Goal: Task Accomplishment & Management: Manage account settings

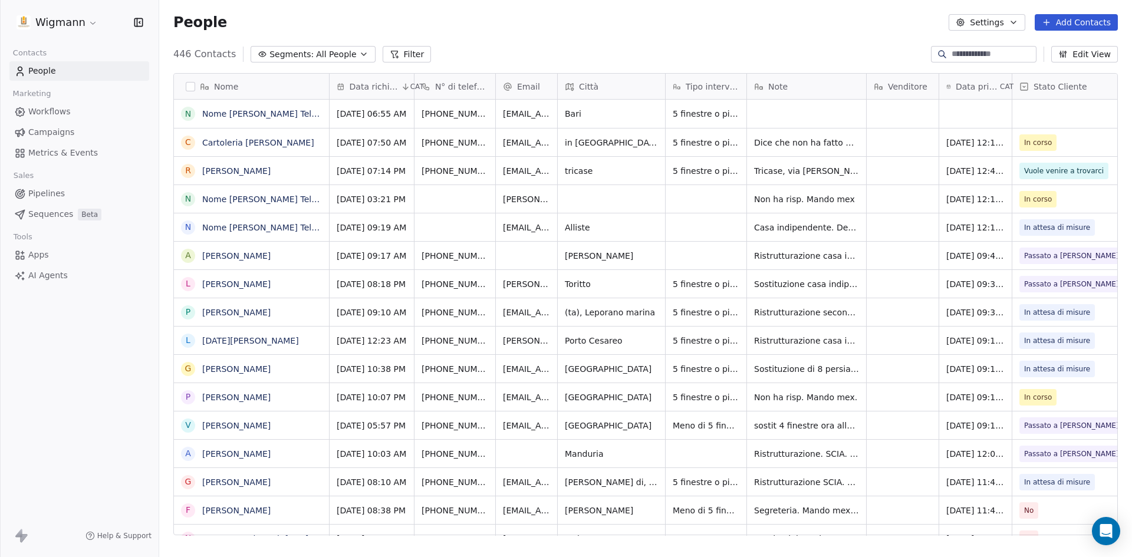
scroll to position [481, 964]
click at [794, 200] on span "Non ha risp. Mando mex" at bounding box center [805, 199] width 101 height 12
drag, startPoint x: 852, startPoint y: 190, endPoint x: 694, endPoint y: 196, distance: 158.1
click at [694, 196] on html "Wigmann Contacts People Marketing Workflows Campaigns Metrics & Events Sales Pi…" at bounding box center [566, 278] width 1132 height 557
drag, startPoint x: 848, startPoint y: 194, endPoint x: 746, endPoint y: 197, distance: 102.6
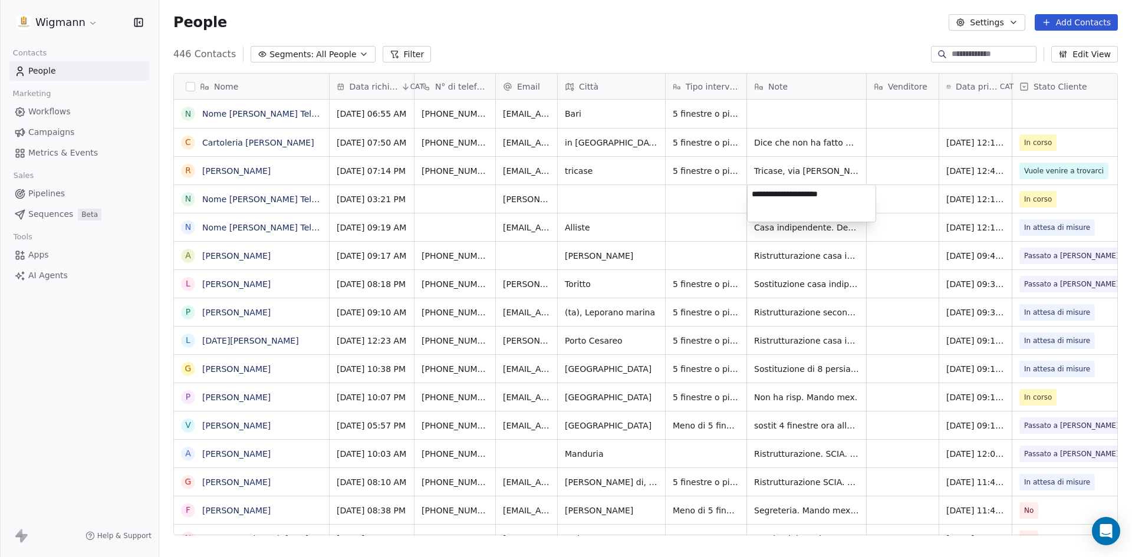
click at [746, 197] on html "Wigmann Contacts People Marketing Workflows Campaigns Metrics & Events Sales Pi…" at bounding box center [566, 278] width 1132 height 557
type textarea "*"
type textarea "**********"
click at [676, 242] on html "Wigmann Contacts People Marketing Workflows Campaigns Metrics & Events Sales Pi…" at bounding box center [566, 278] width 1132 height 557
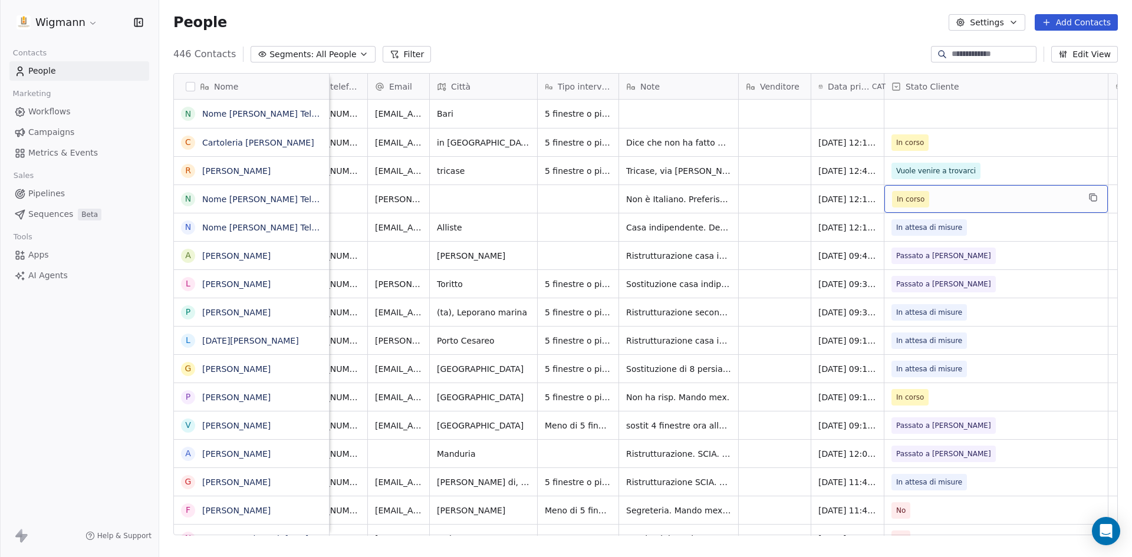
click at [1027, 198] on span "In corso" at bounding box center [985, 199] width 187 height 17
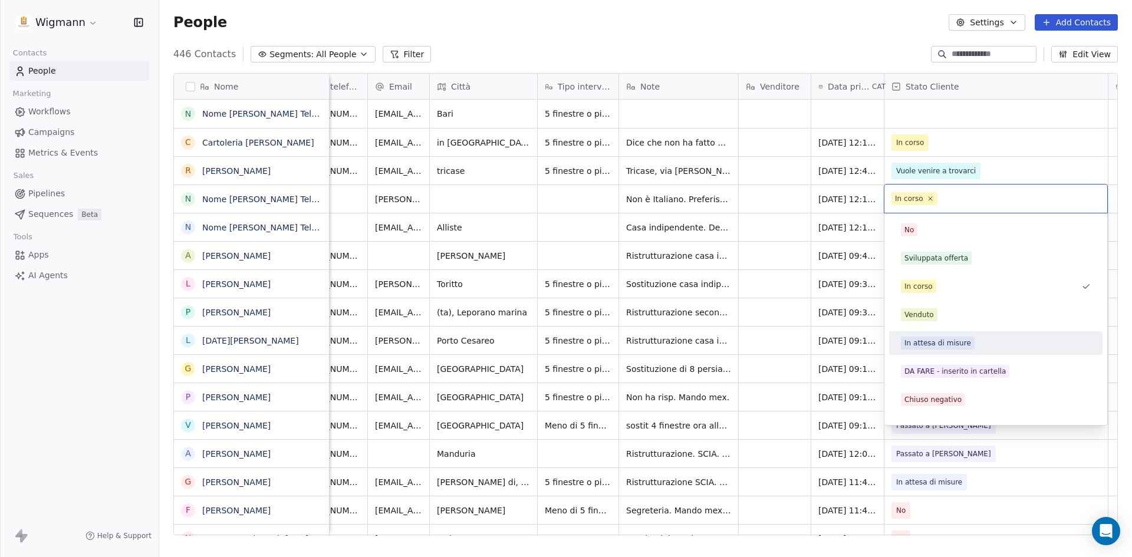
click at [935, 343] on div "In attesa di misure" at bounding box center [937, 343] width 67 height 11
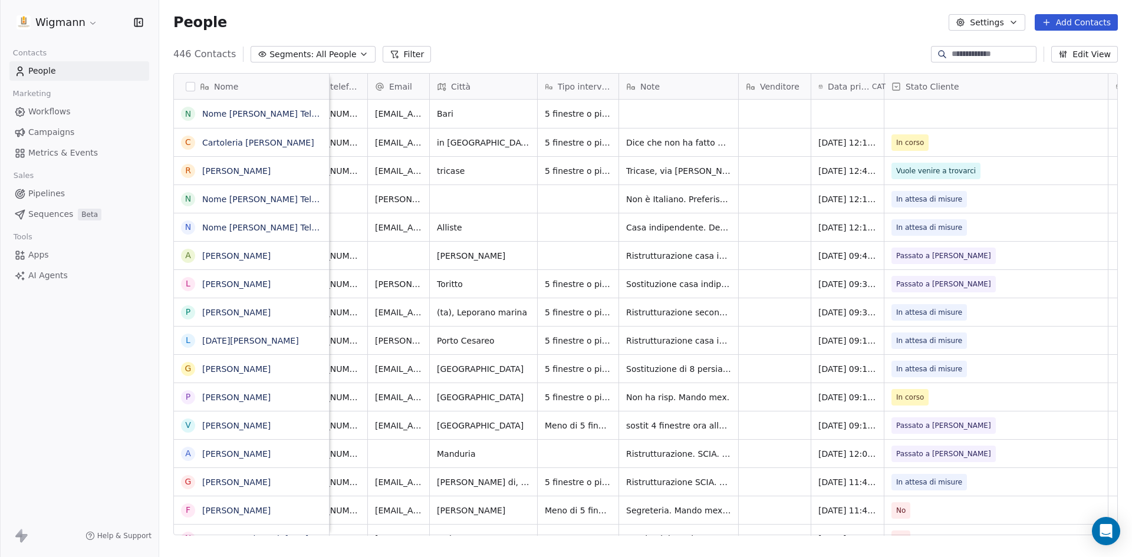
click at [509, 30] on div "People Settings Add Contacts" at bounding box center [645, 22] width 945 height 17
click at [1068, 312] on span "In attesa di misure" at bounding box center [985, 312] width 187 height 17
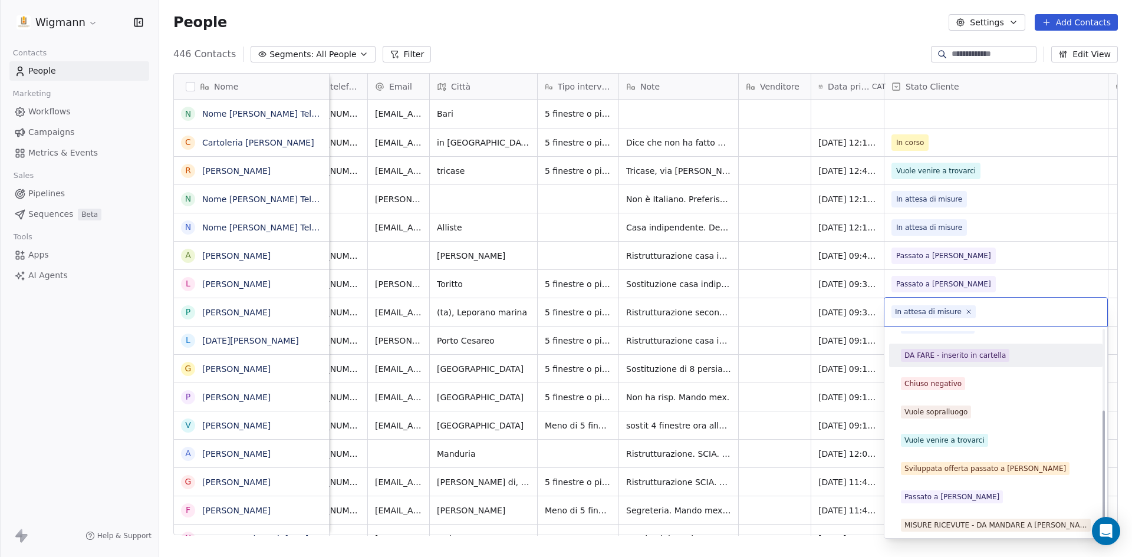
scroll to position [133, 0]
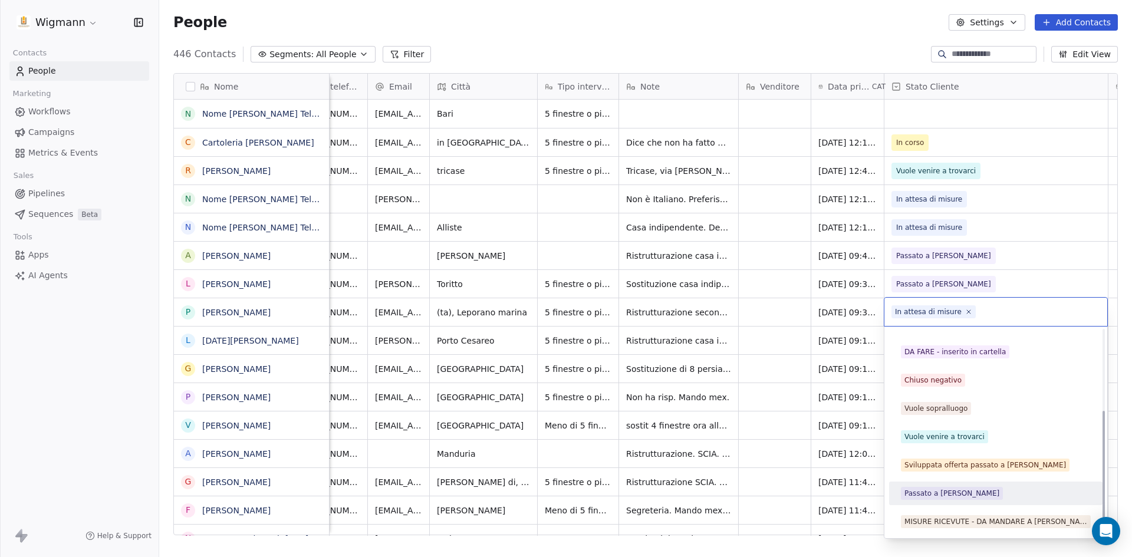
click at [942, 488] on span "Passato a [PERSON_NAME]" at bounding box center [952, 493] width 102 height 13
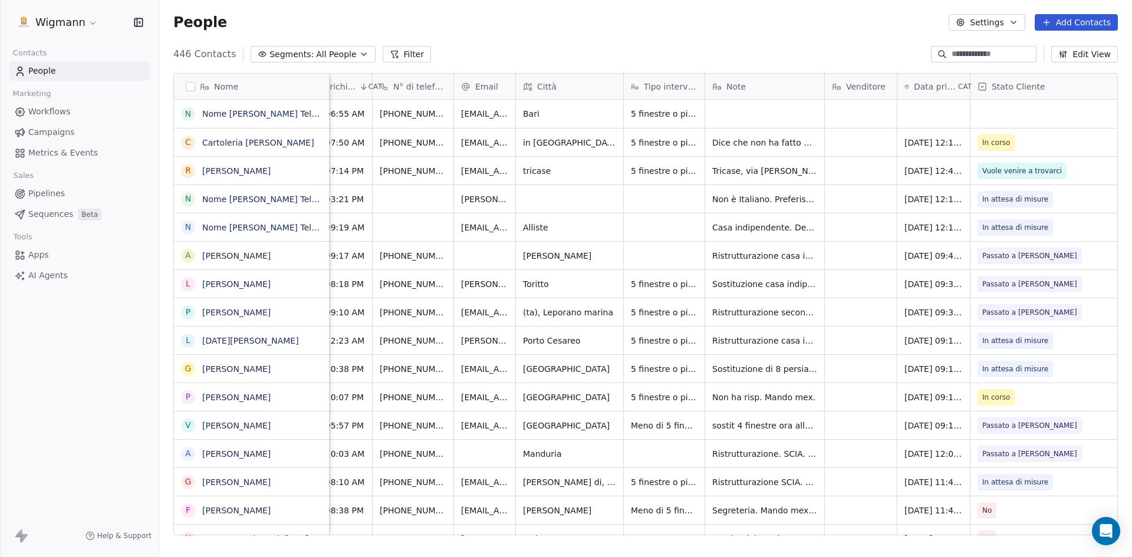
scroll to position [0, 0]
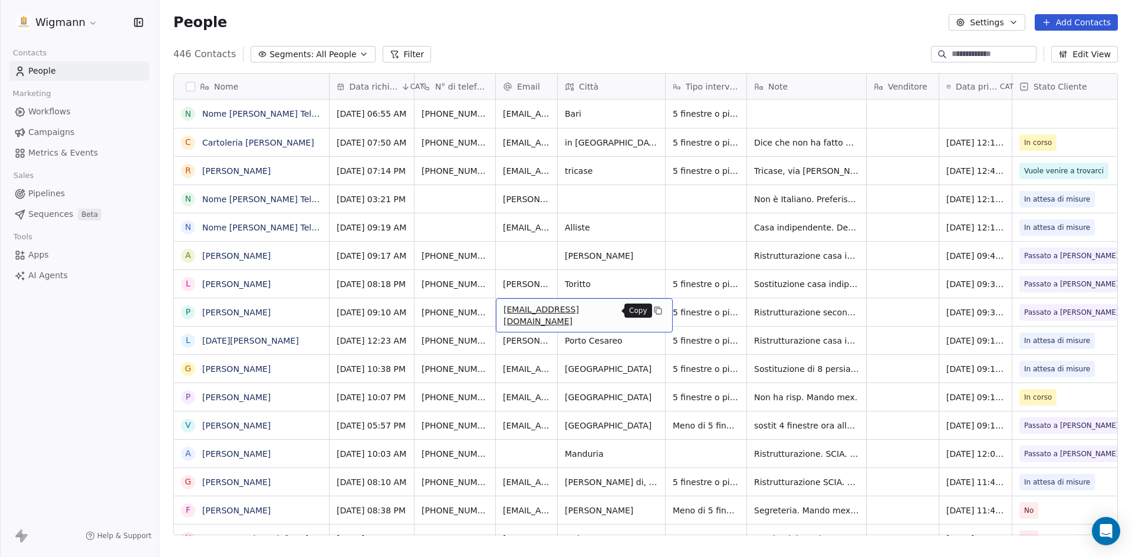
click at [651, 314] on button "grid" at bounding box center [658, 311] width 14 height 14
click at [507, 308] on icon "grid" at bounding box center [511, 310] width 9 height 9
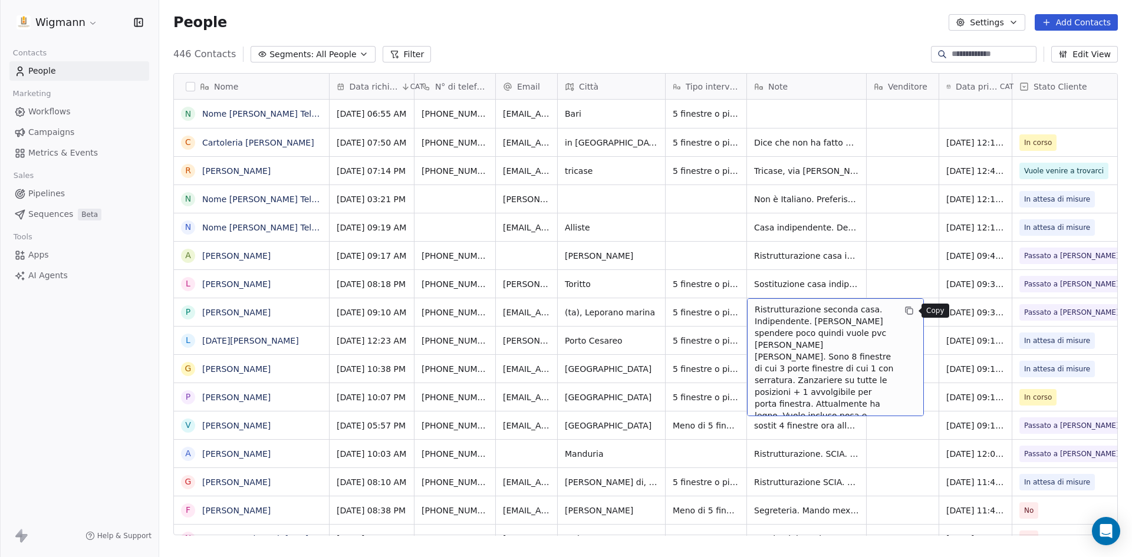
click at [907, 312] on icon "grid" at bounding box center [909, 311] width 5 height 5
click at [907, 308] on icon "grid" at bounding box center [908, 310] width 9 height 9
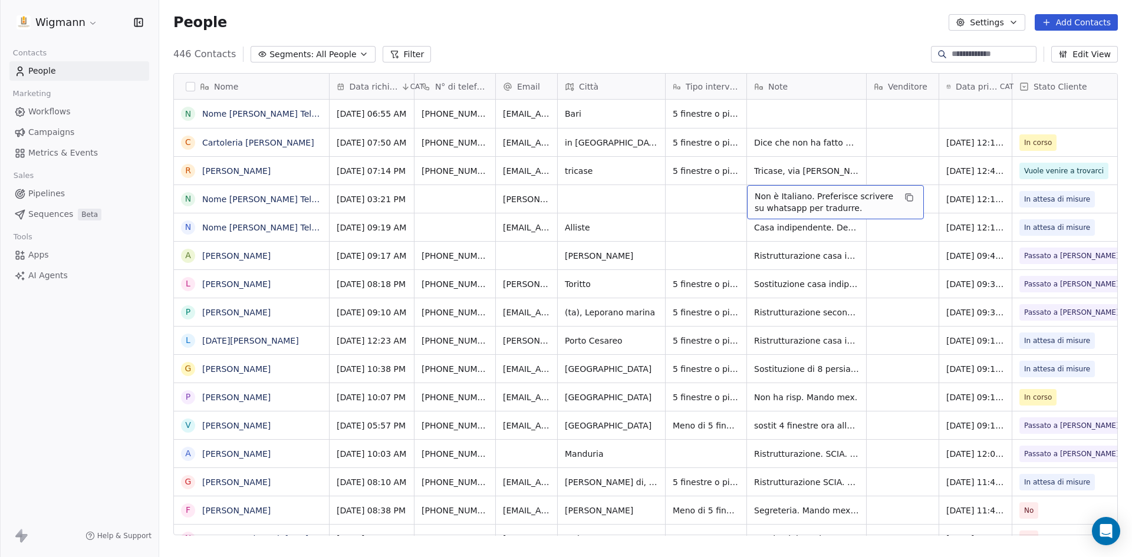
click at [818, 202] on span "Non è Italiano. Preferisce scrivere su whatsapp per tradurre." at bounding box center [825, 202] width 140 height 24
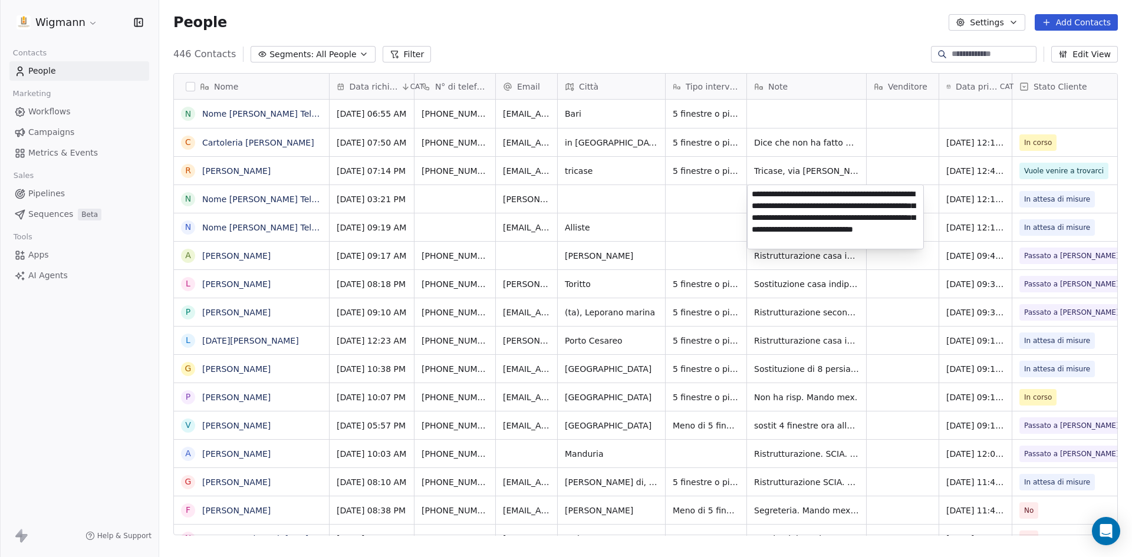
type textarea "**********"
click at [906, 340] on html "Wigmann Contacts People Marketing Workflows Campaigns Metrics & Events Sales Pi…" at bounding box center [566, 278] width 1132 height 557
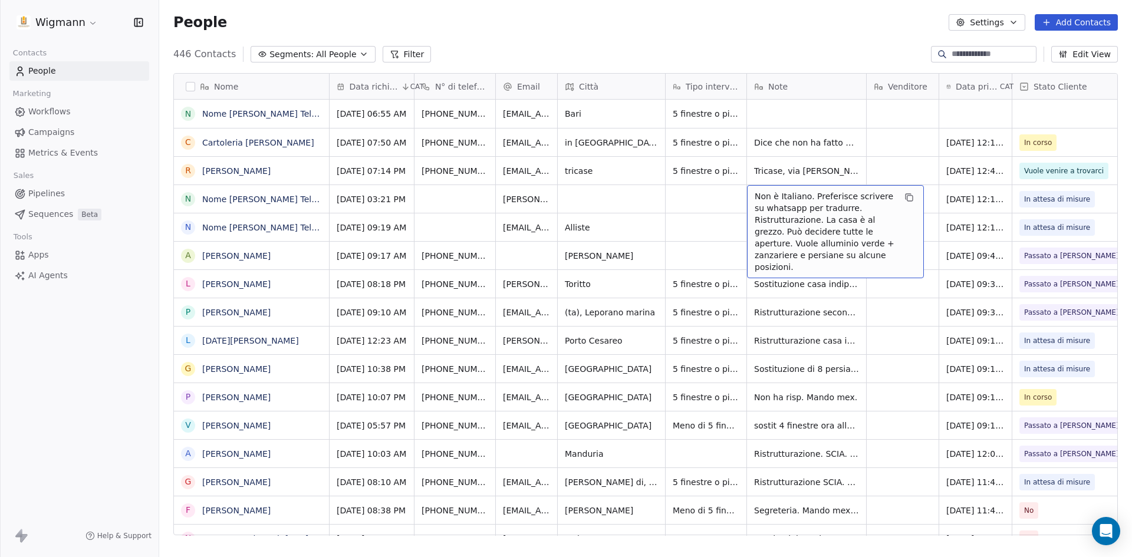
click at [811, 200] on span "Non è Italiano. Preferisce scrivere su whatsapp per tradurre. Ristrutturazione.…" at bounding box center [825, 231] width 140 height 83
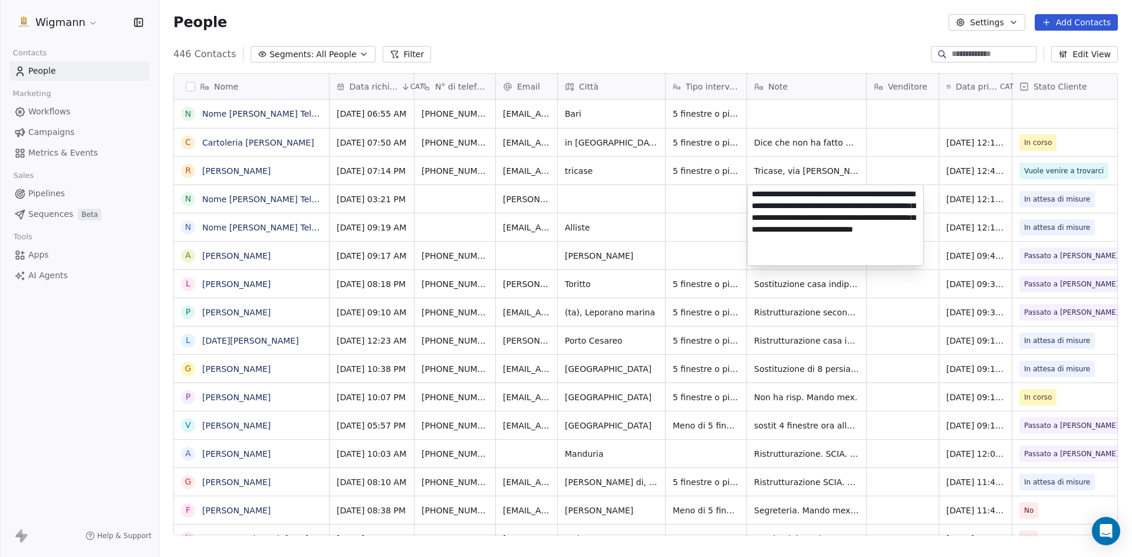
click at [871, 247] on textarea "**********" at bounding box center [836, 225] width 176 height 80
type textarea "**********"
click at [877, 340] on html "Wigmann Contacts People Marketing Workflows Campaigns Metrics & Events Sales Pi…" at bounding box center [566, 278] width 1132 height 557
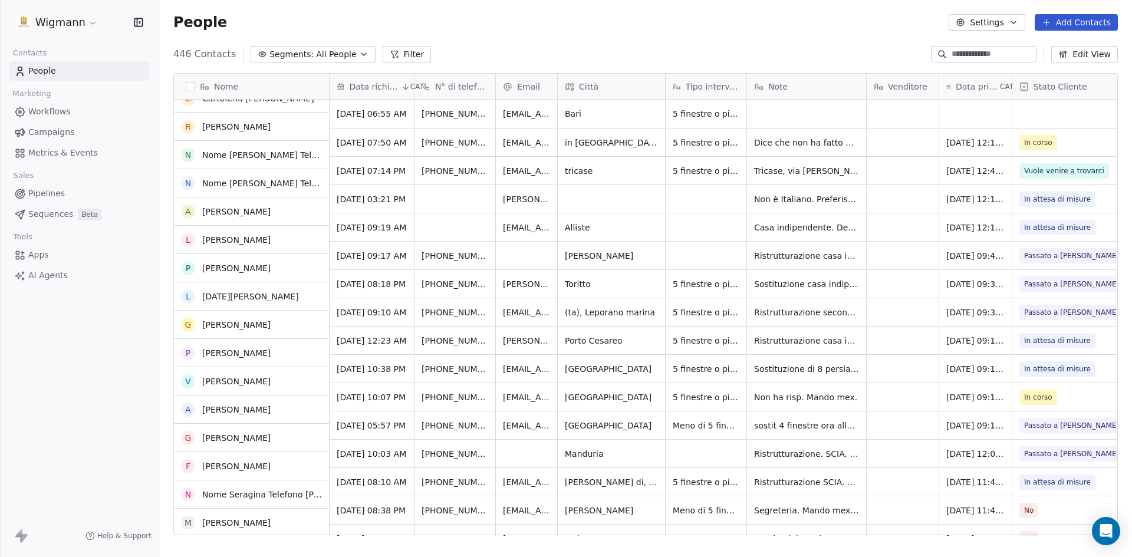
scroll to position [0, 0]
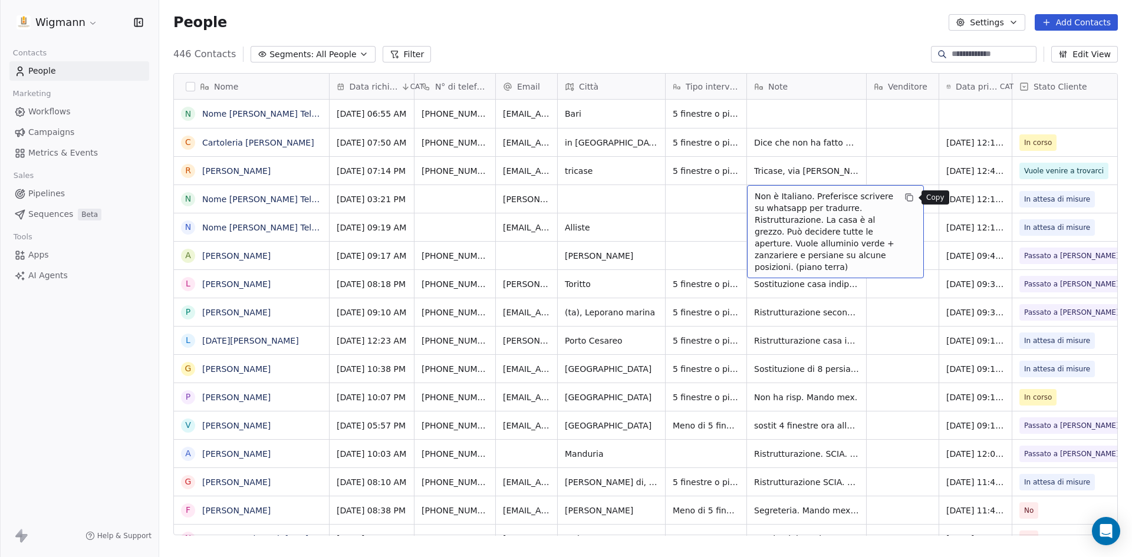
click at [911, 200] on icon "grid" at bounding box center [908, 197] width 9 height 9
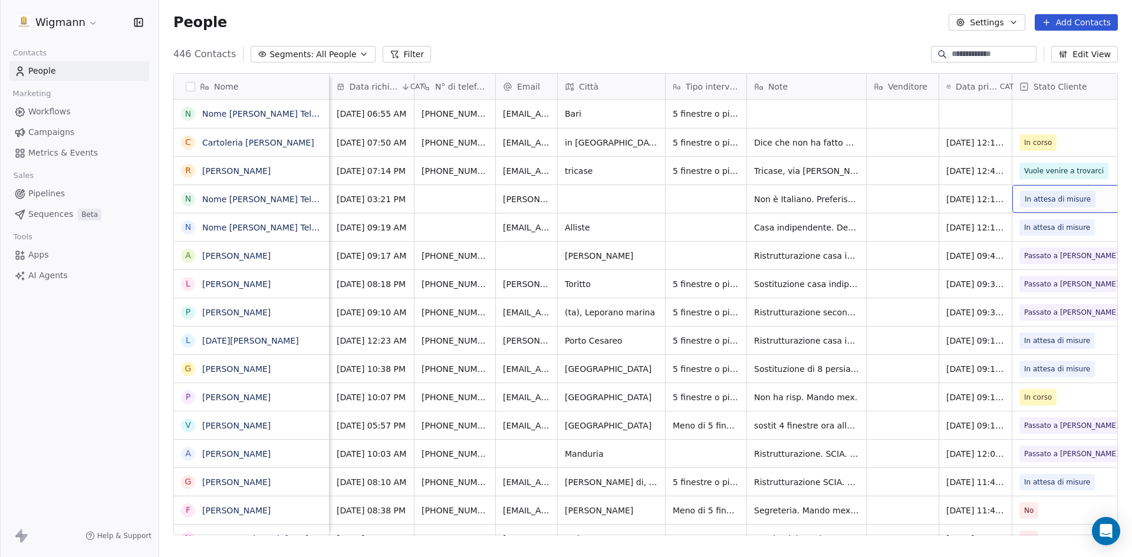
scroll to position [0, 128]
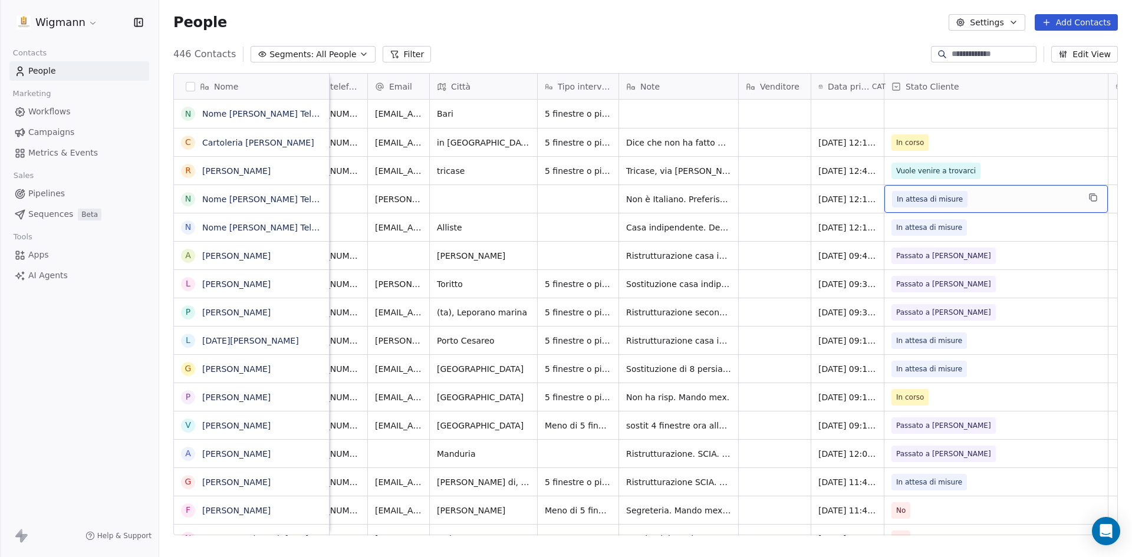
click at [1038, 201] on span "In attesa di misure" at bounding box center [985, 199] width 187 height 17
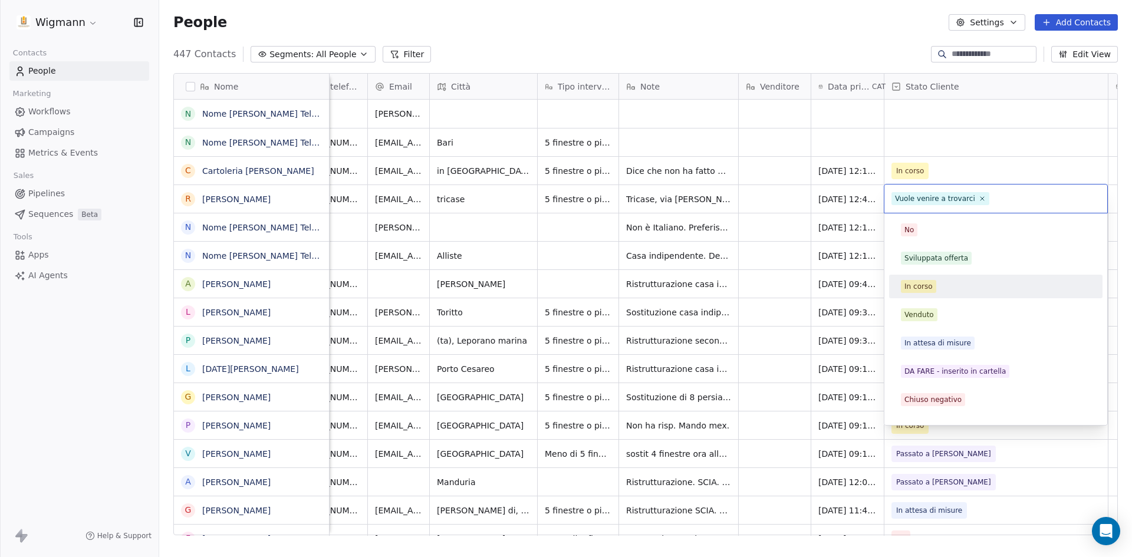
scroll to position [48, 0]
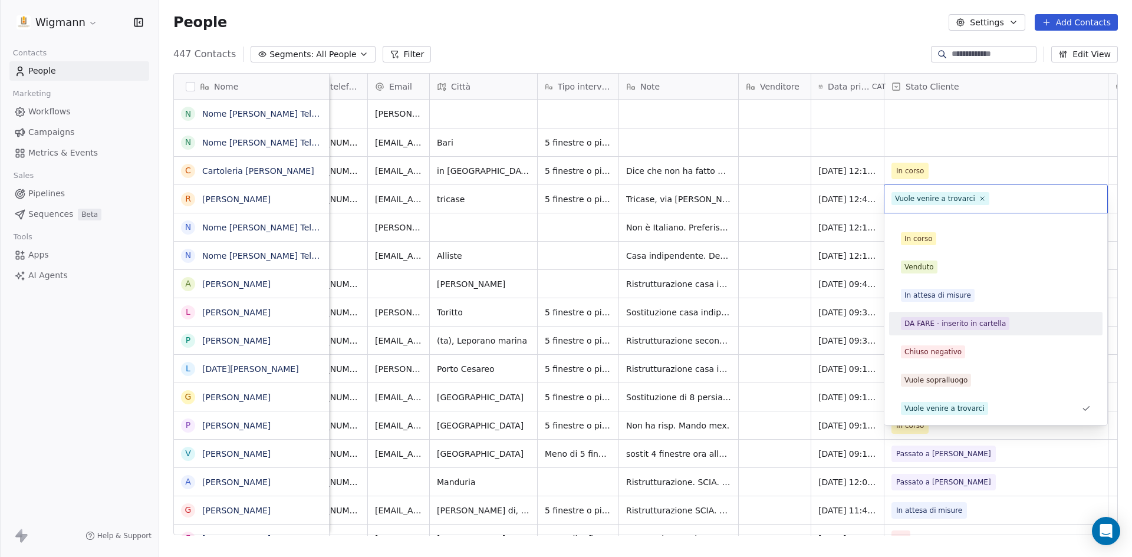
click at [972, 328] on div "DA FARE - inserito in cartella" at bounding box center [954, 323] width 101 height 11
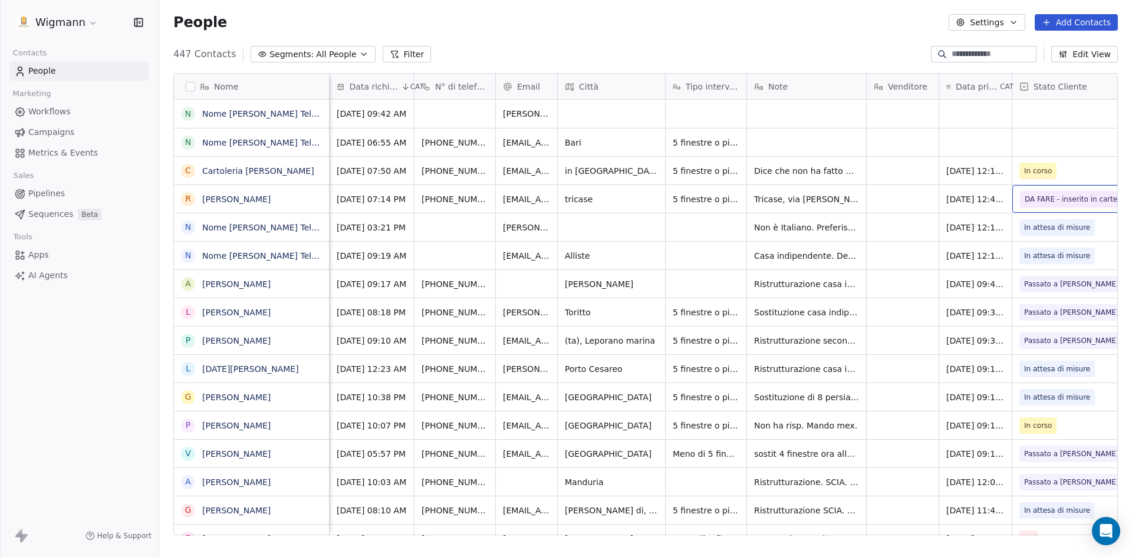
scroll to position [0, 128]
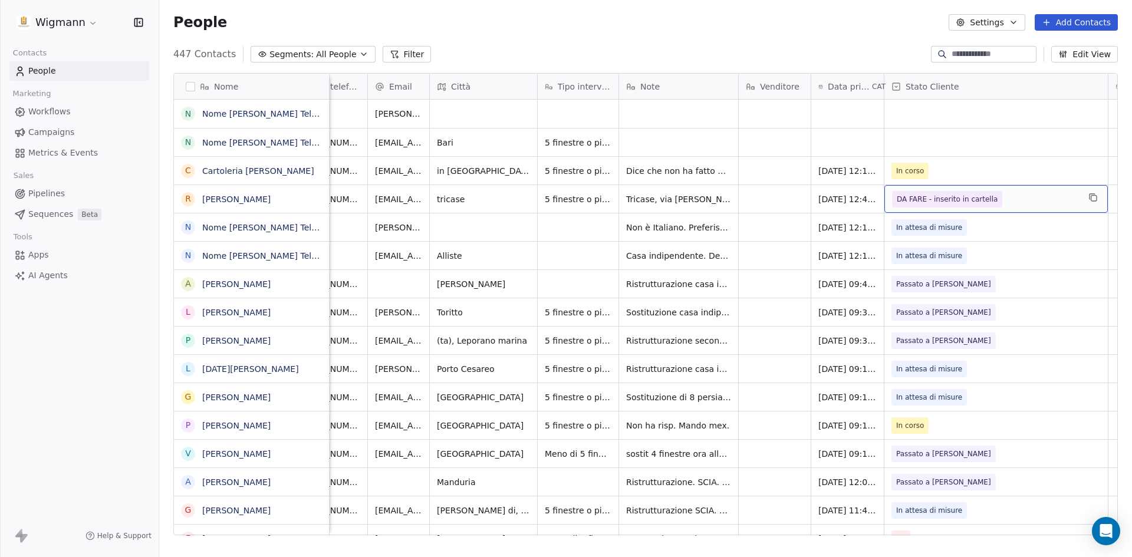
click at [992, 198] on span "DA FARE - inserito in cartella" at bounding box center [947, 199] width 110 height 17
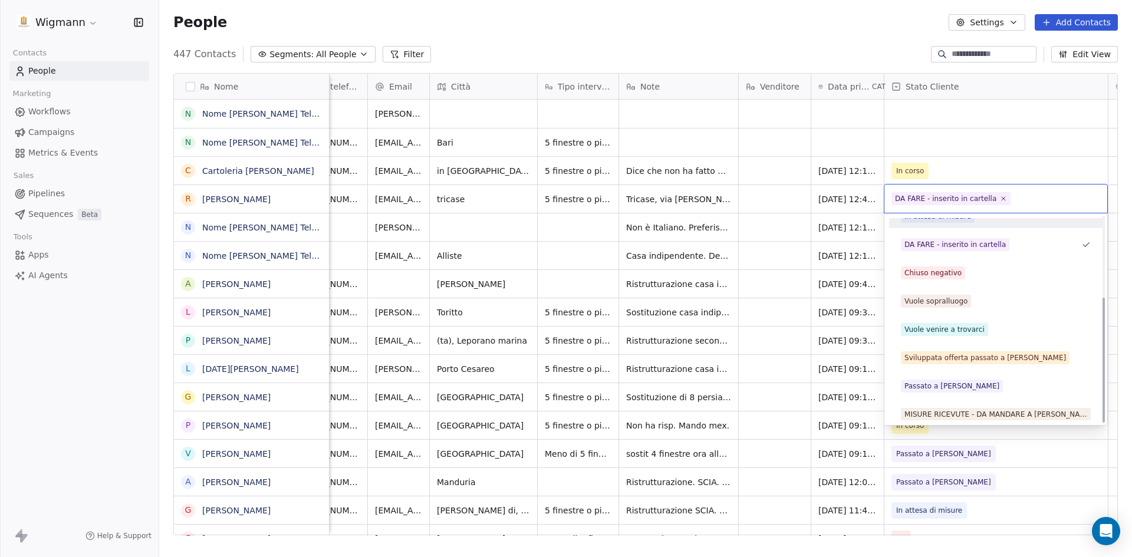
scroll to position [133, 0]
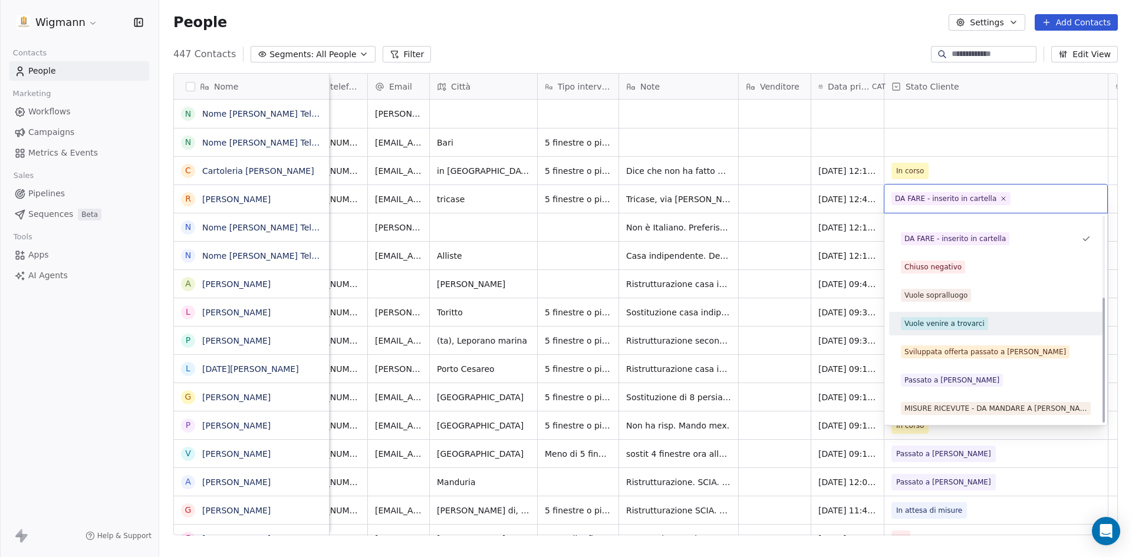
drag, startPoint x: 970, startPoint y: 323, endPoint x: 771, endPoint y: 364, distance: 202.9
click at [970, 323] on div "Vuole venire a trovarci" at bounding box center [944, 323] width 80 height 11
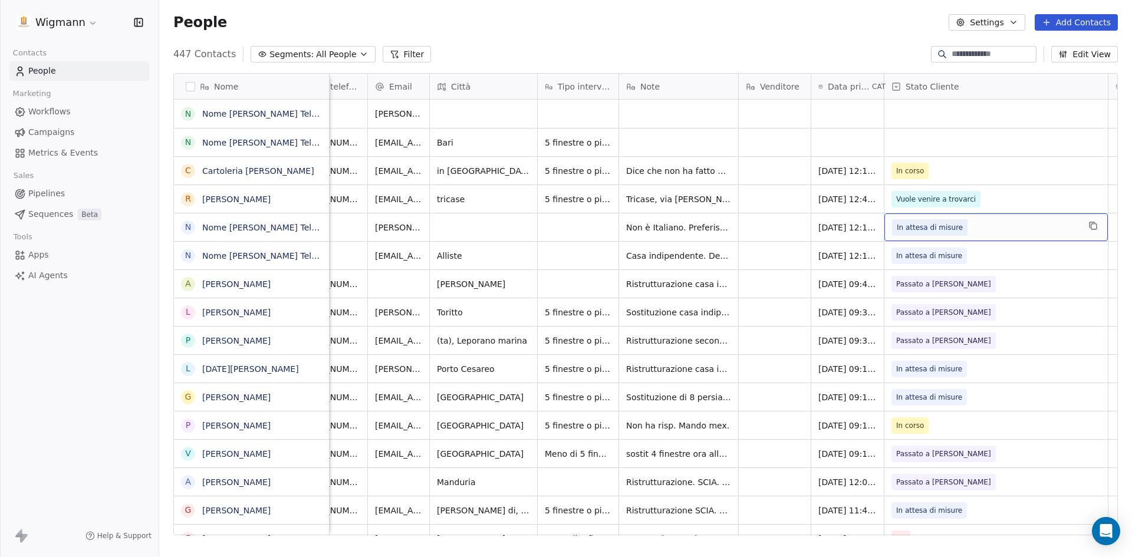
click at [926, 232] on span "In attesa di misure" at bounding box center [930, 228] width 66 height 12
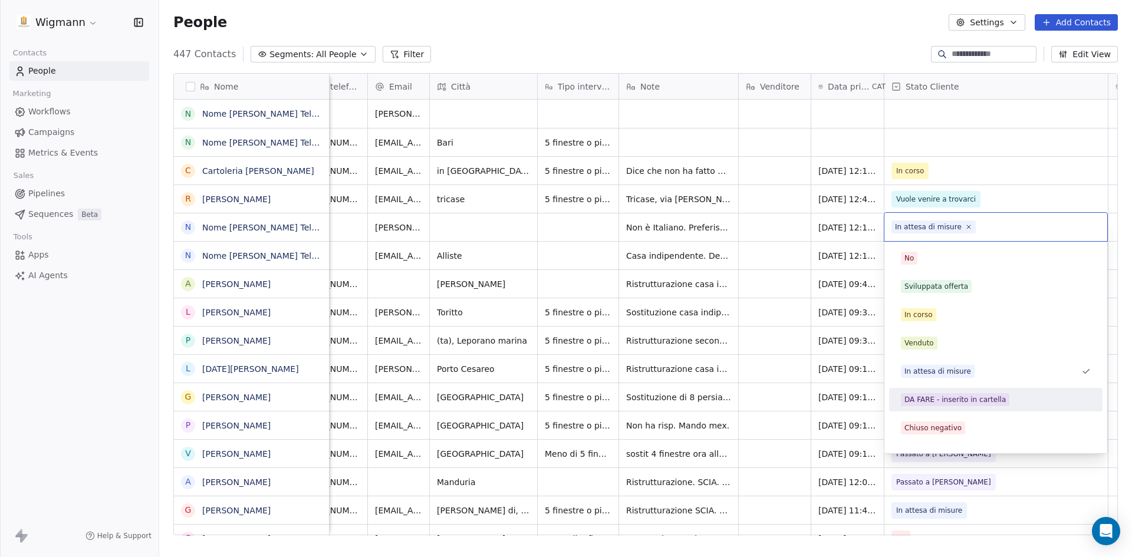
click at [950, 394] on div "DA FARE - inserito in cartella" at bounding box center [954, 399] width 101 height 11
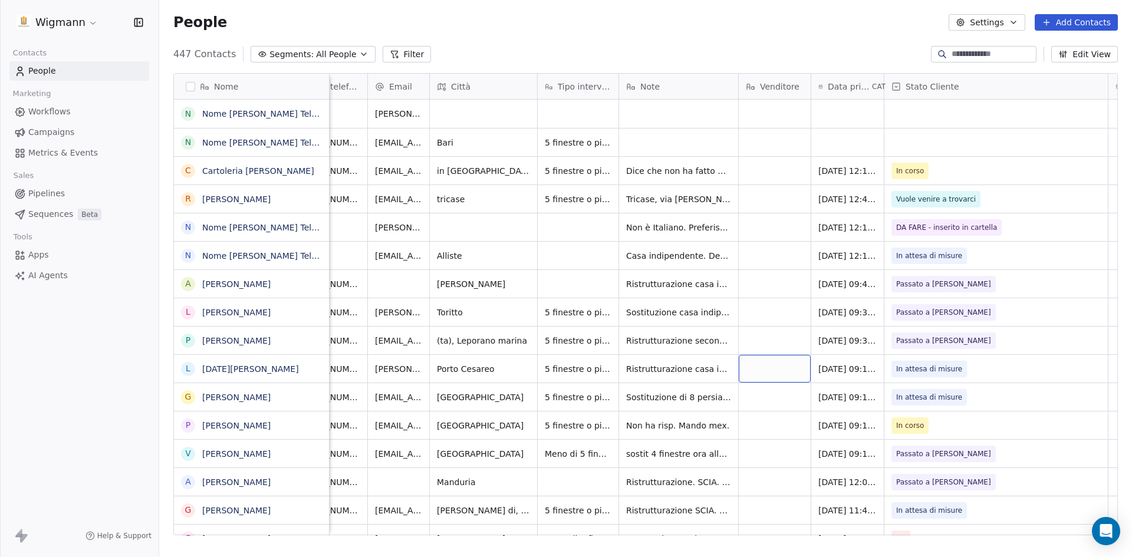
scroll to position [0, 0]
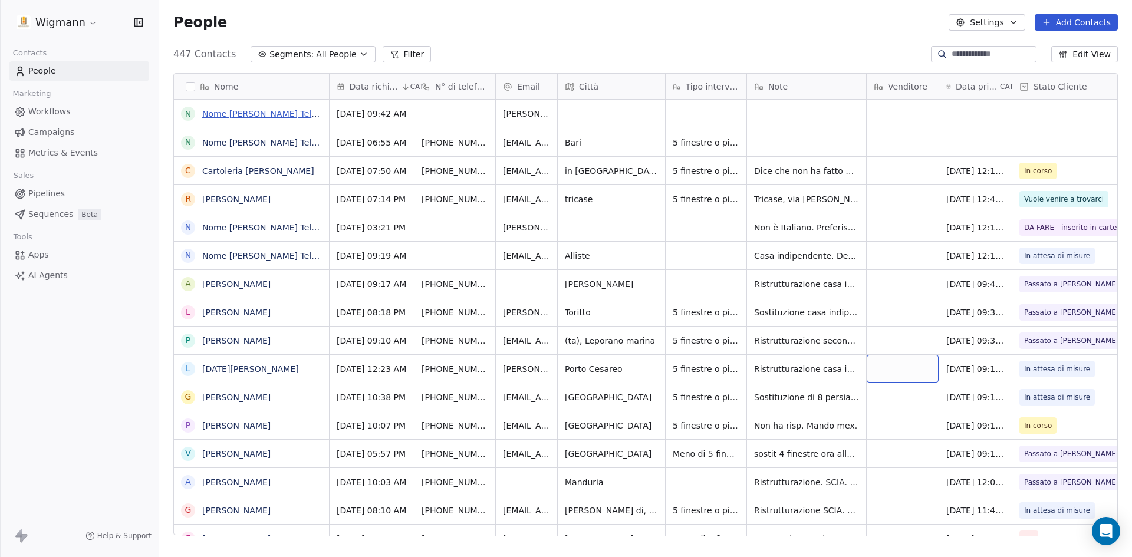
click at [271, 116] on link "Nome [PERSON_NAME] Telefono [PHONE_NUMBER] Città [PERSON_NAME] Email [PERSON_NA…" at bounding box center [723, 113] width 1042 height 9
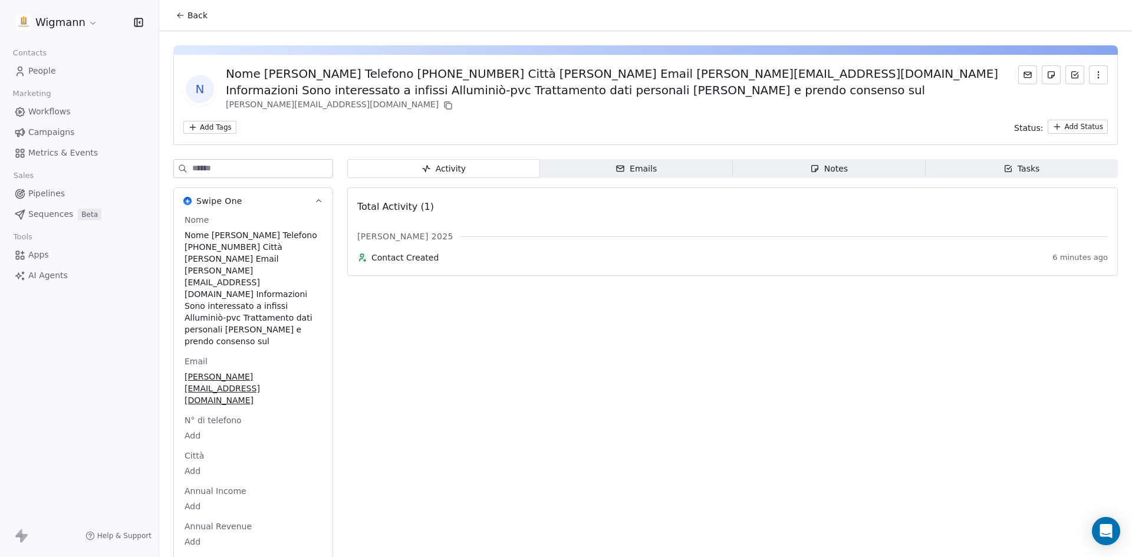
click at [179, 12] on icon at bounding box center [180, 15] width 9 height 9
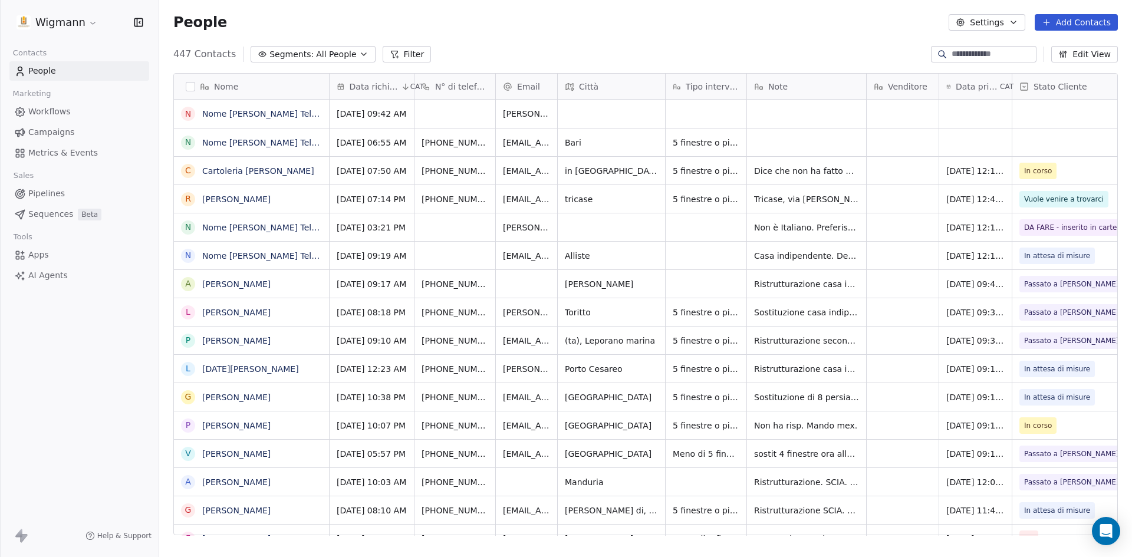
scroll to position [481, 964]
